Goal: Complete application form

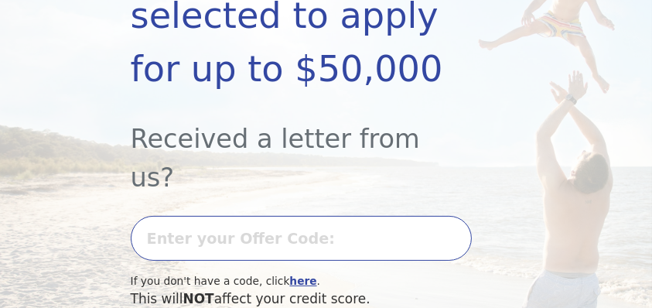
scroll to position [362, 0]
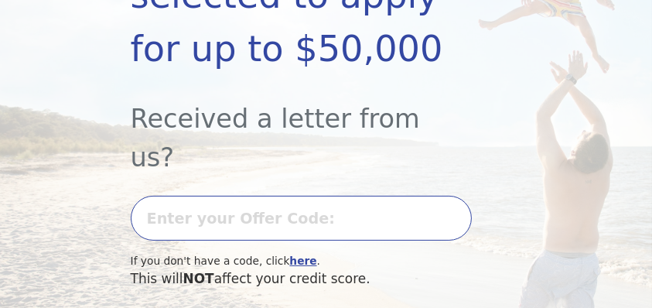
click at [283, 196] on input "text" at bounding box center [302, 218] width 342 height 45
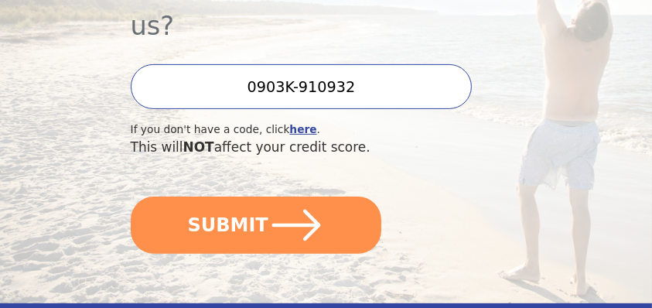
scroll to position [511, 0]
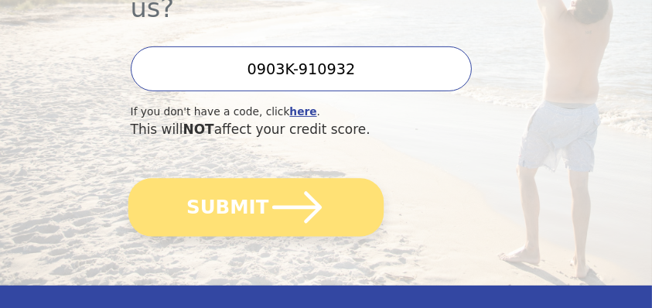
type input "0903K-910932"
click at [272, 191] on icon "submit" at bounding box center [297, 207] width 50 height 32
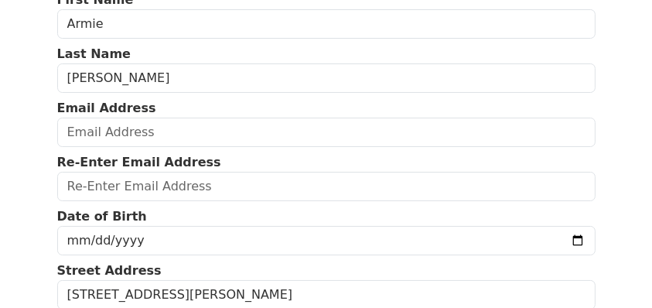
scroll to position [100, 0]
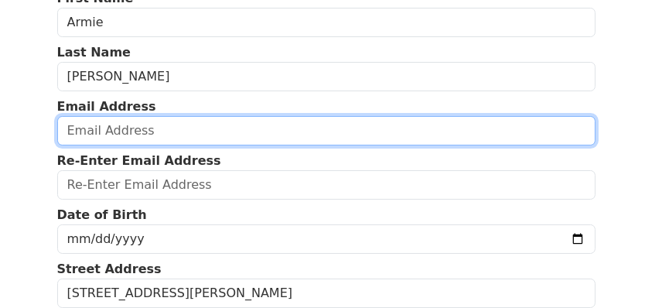
click at [156, 145] on input "email" at bounding box center [326, 130] width 538 height 29
type input "ajpaez111@yahoo.com"
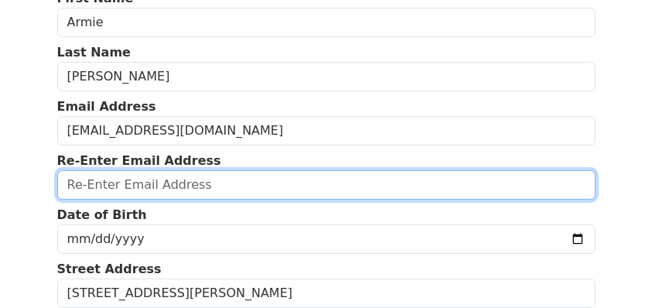
type input "ajpaez111@yahoo.com"
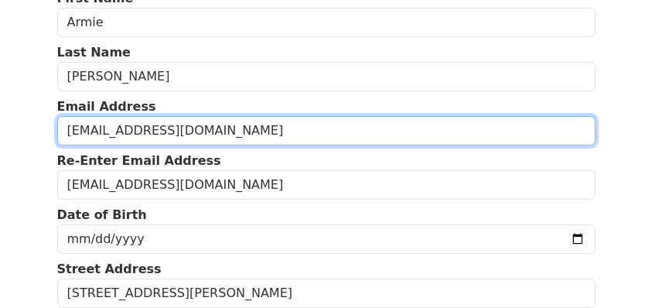
type input "(773) 744-6716"
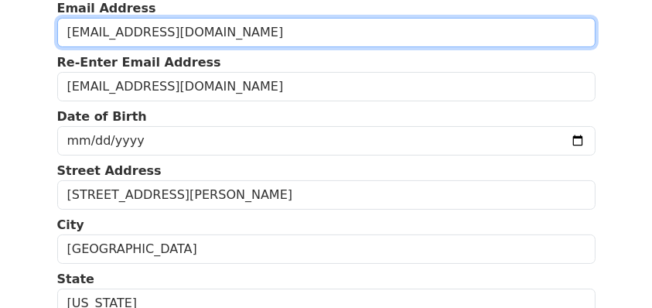
scroll to position [193, 0]
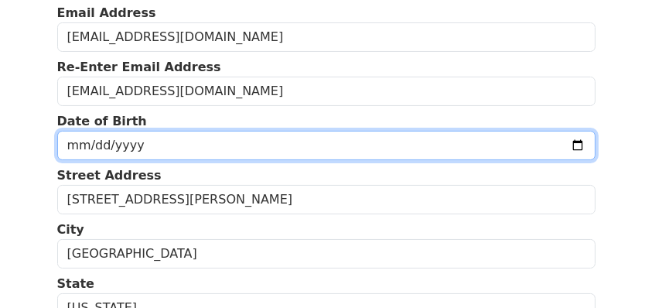
click at [458, 160] on input "date" at bounding box center [326, 145] width 538 height 29
type input "1971-04-17"
click at [579, 160] on input "1971-04-17" at bounding box center [326, 145] width 538 height 29
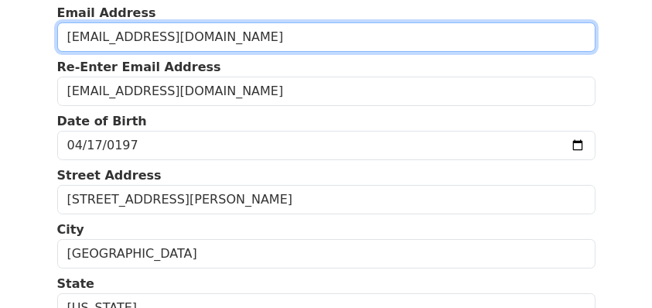
click at [552, 52] on input "ajpaez111@yahoo.com" at bounding box center [326, 36] width 538 height 29
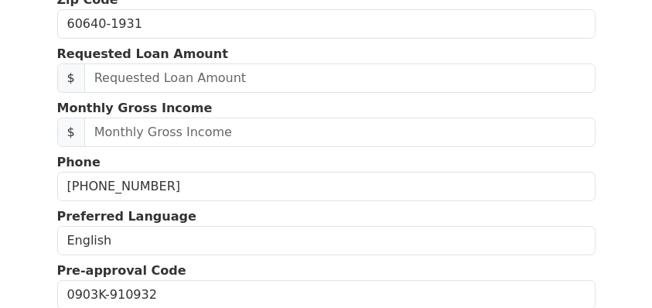
scroll to position [536, 0]
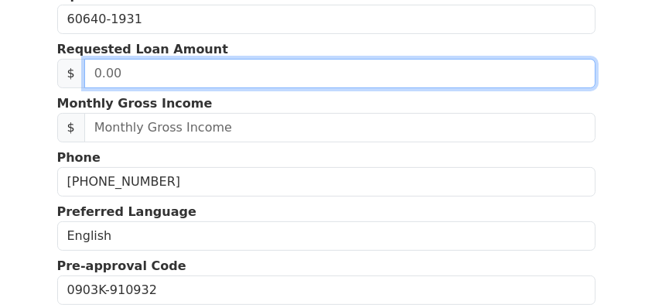
click at [275, 88] on input "text" at bounding box center [339, 73] width 511 height 29
click at [273, 88] on input "text" at bounding box center [339, 73] width 511 height 29
type input "4,000.00"
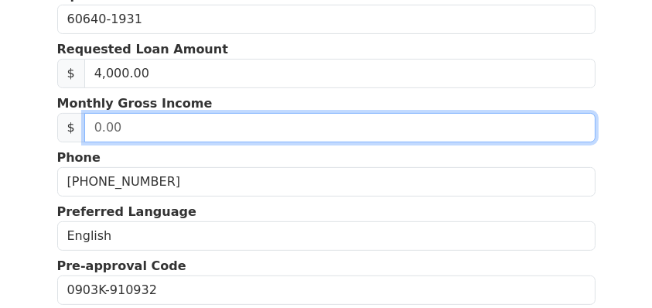
click at [275, 142] on input "text" at bounding box center [339, 127] width 511 height 29
type input "154,000.00"
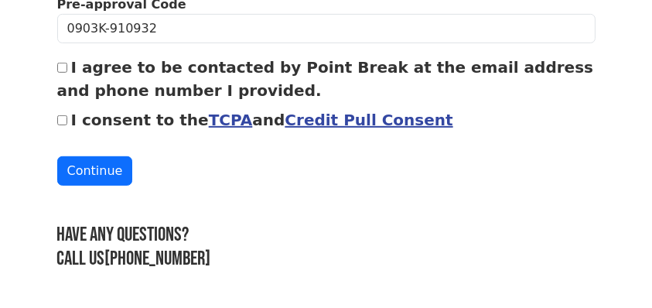
scroll to position [900, 0]
click at [63, 73] on input "I agree to be contacted by Point Break at the email address and phone number I …" at bounding box center [62, 68] width 10 height 10
checkbox input "true"
click at [64, 125] on input "I consent to the TCPA and Credit Pull Consent" at bounding box center [62, 120] width 10 height 10
checkbox input "true"
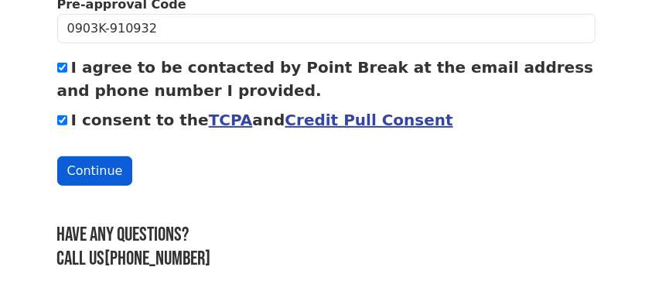
click at [89, 186] on button "Continue" at bounding box center [95, 170] width 76 height 29
